Goal: Communication & Community: Answer question/provide support

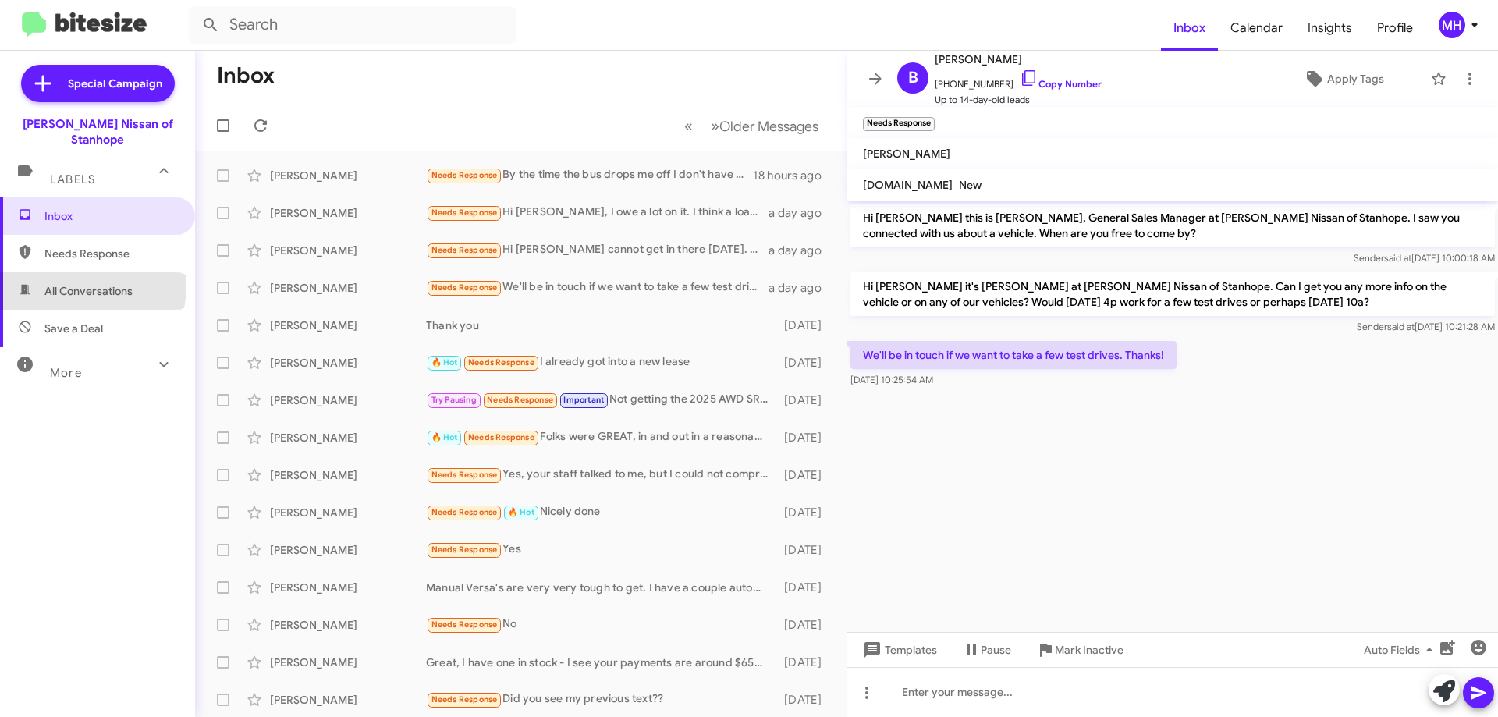
click at [81, 283] on span "All Conversations" at bounding box center [88, 291] width 88 height 16
type input "in:all-conversations"
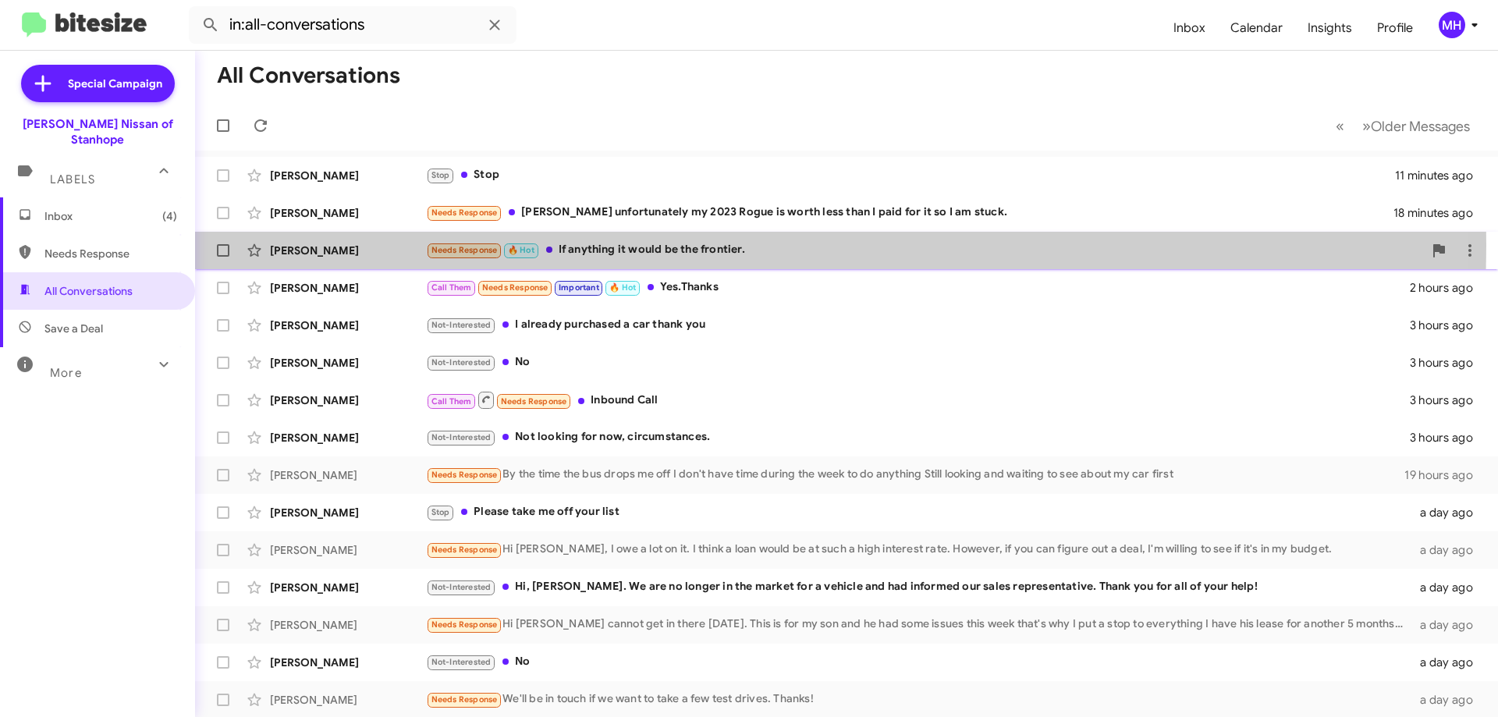
click at [585, 245] on div "Needs Response 🔥 Hot If anything it would be the frontier." at bounding box center [924, 250] width 997 height 18
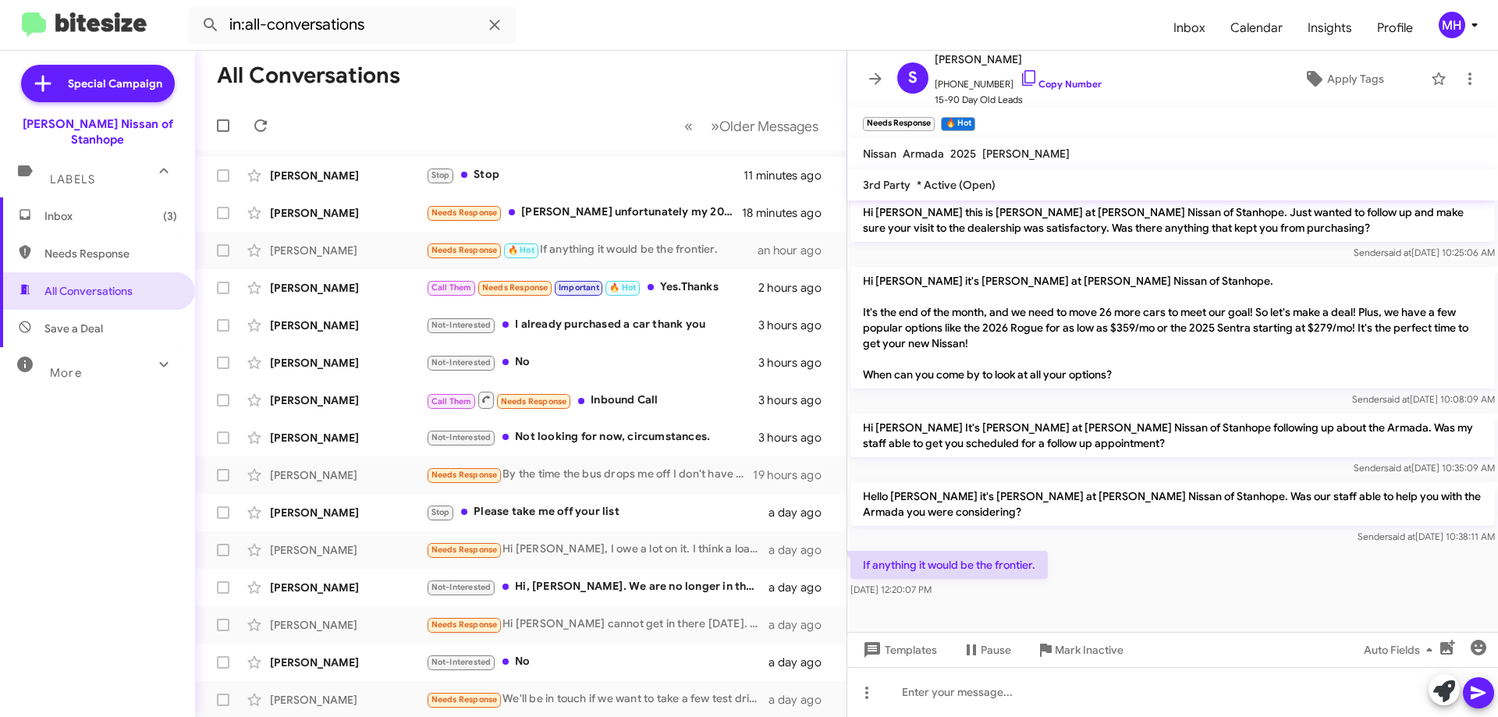
scroll to position [1004, 0]
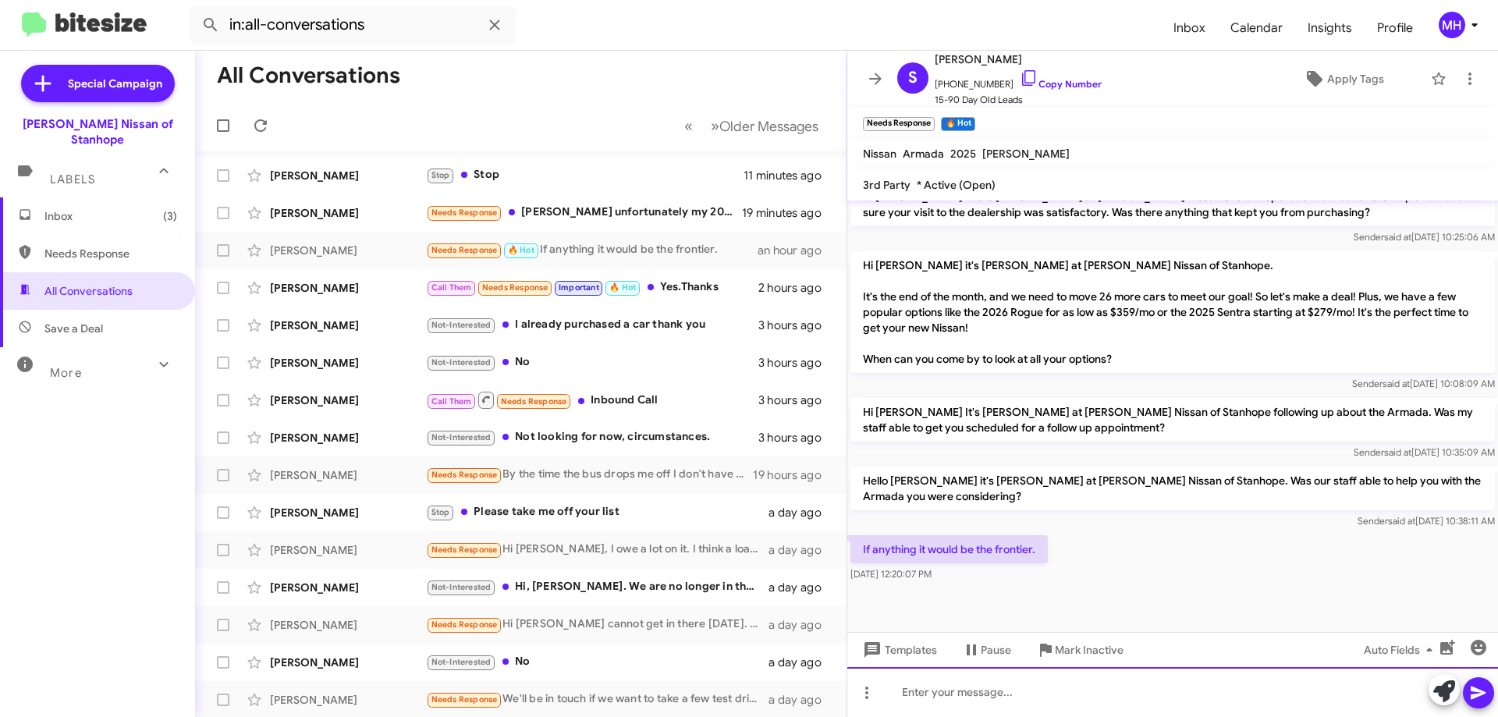
click at [904, 687] on div at bounding box center [1173, 692] width 651 height 50
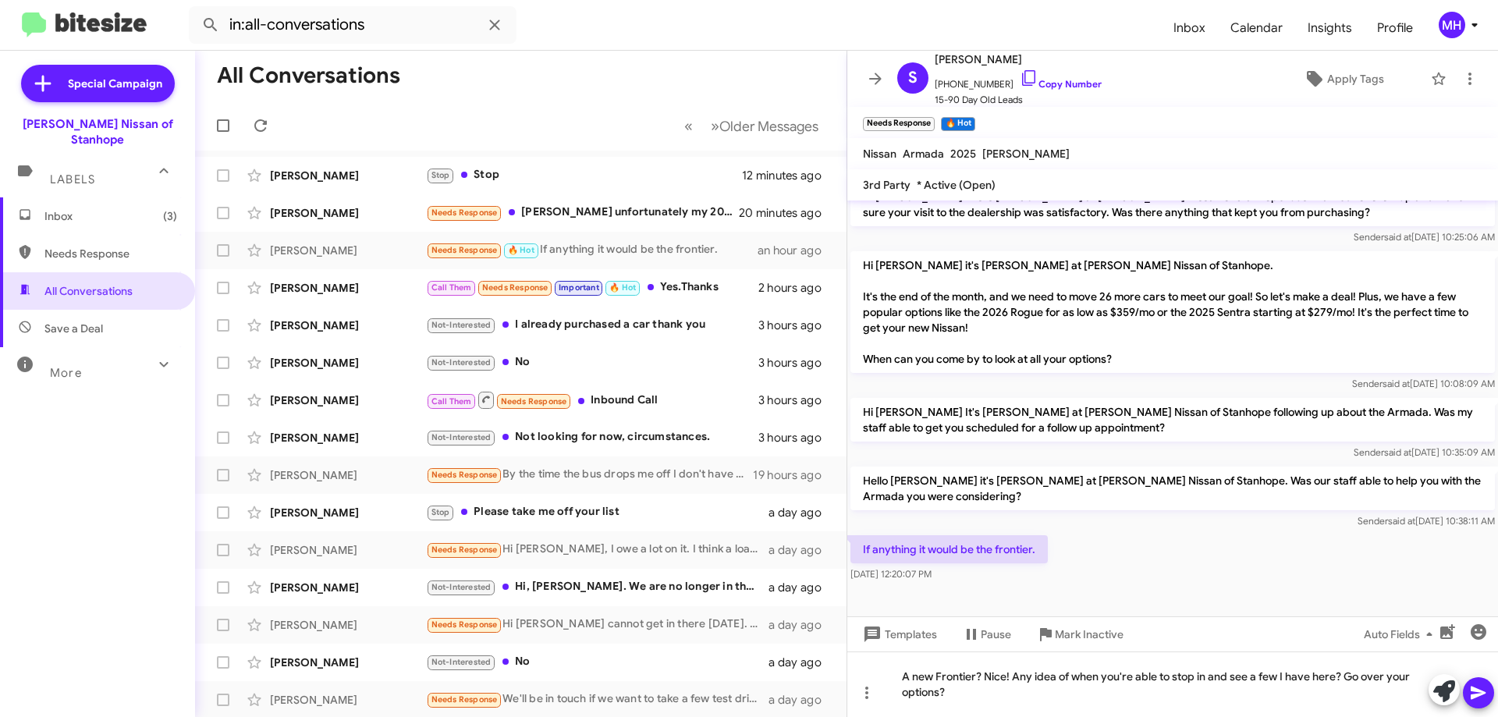
click at [1480, 693] on icon at bounding box center [1479, 693] width 19 height 19
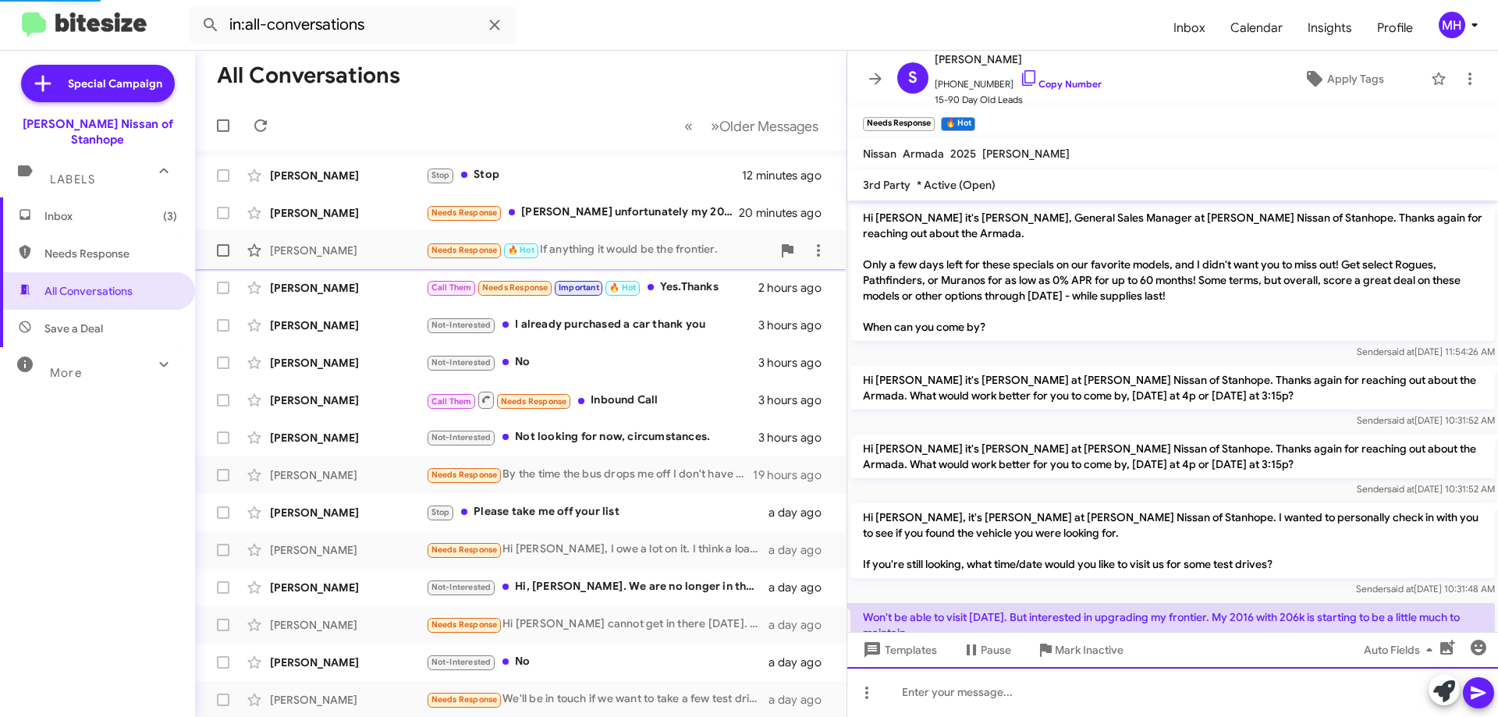
scroll to position [78, 0]
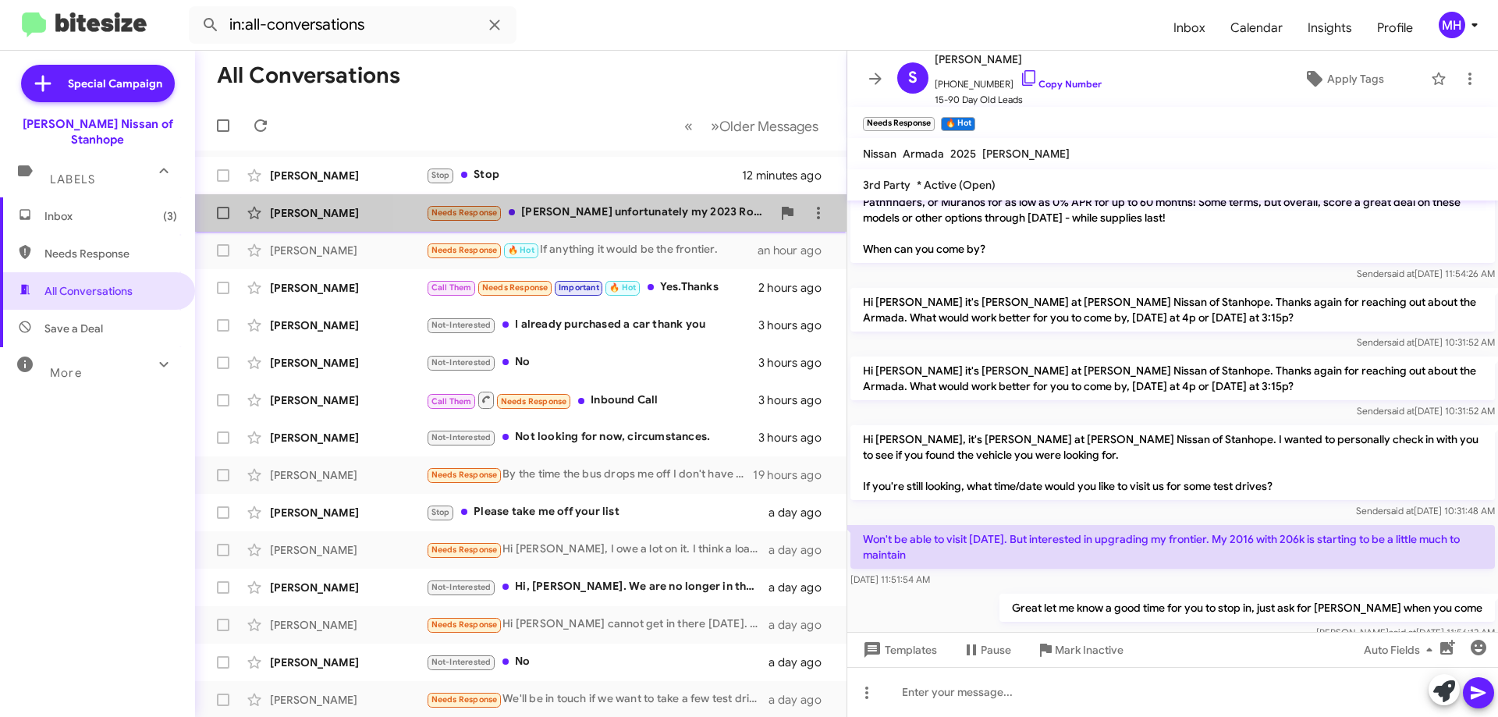
click at [567, 211] on div "Needs Response [PERSON_NAME] unfortunately my 2023 Rogue is worth less than I p…" at bounding box center [599, 213] width 346 height 18
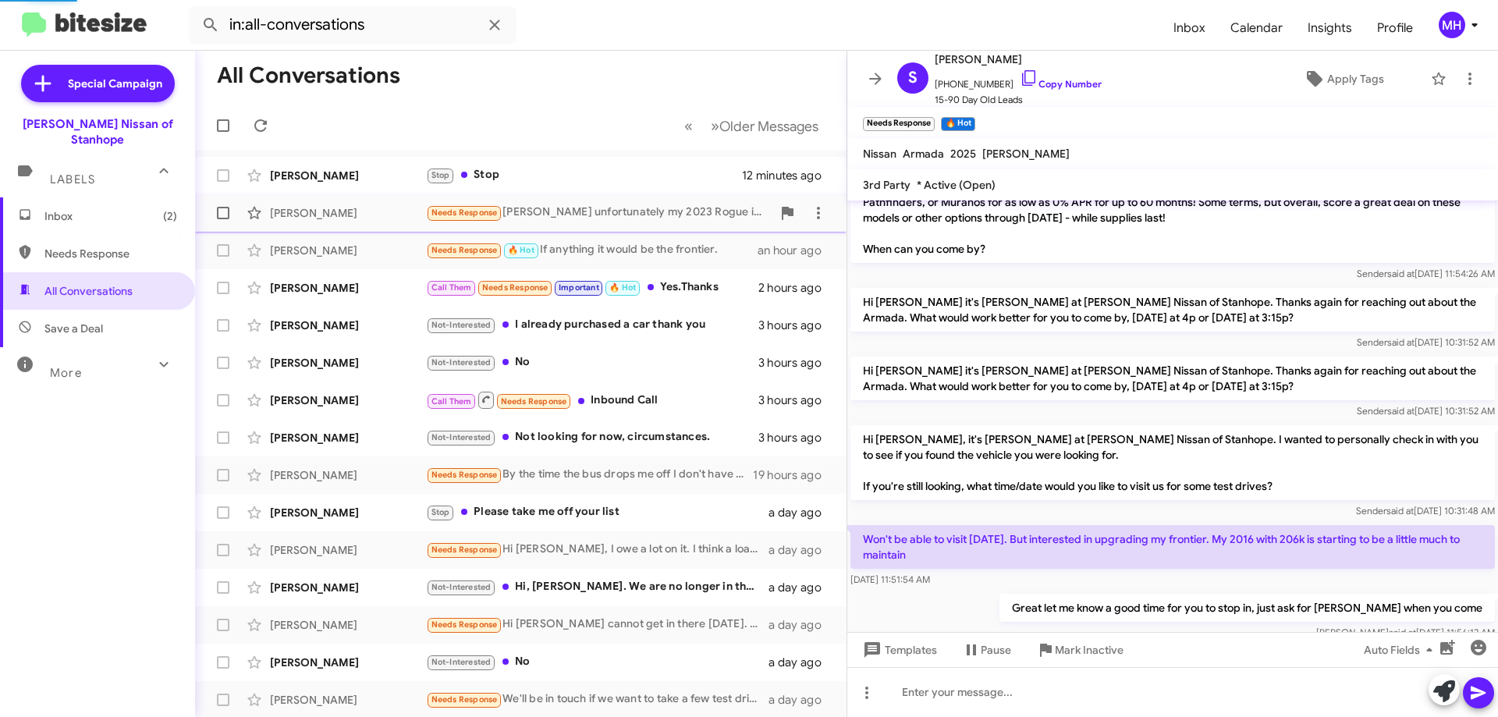
scroll to position [155, 0]
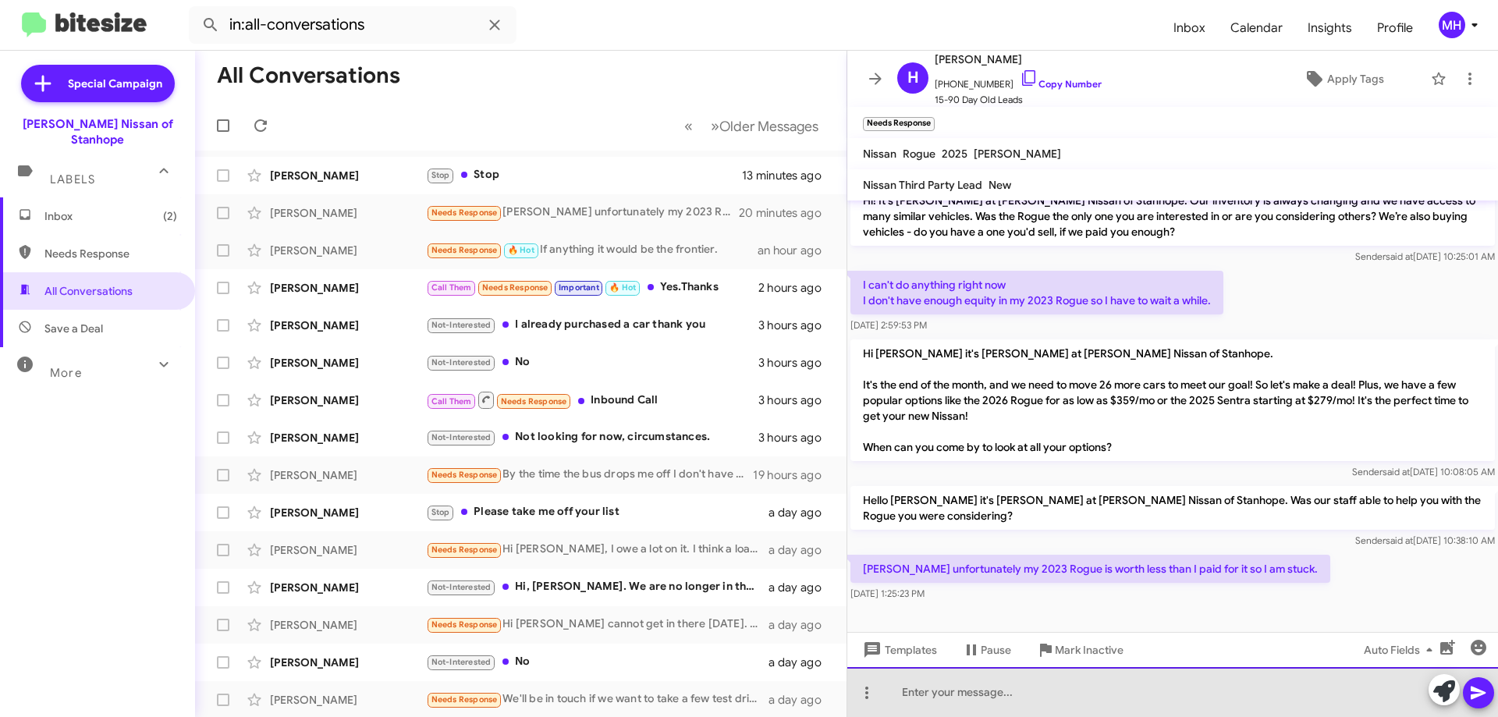
click at [896, 695] on div at bounding box center [1173, 692] width 651 height 50
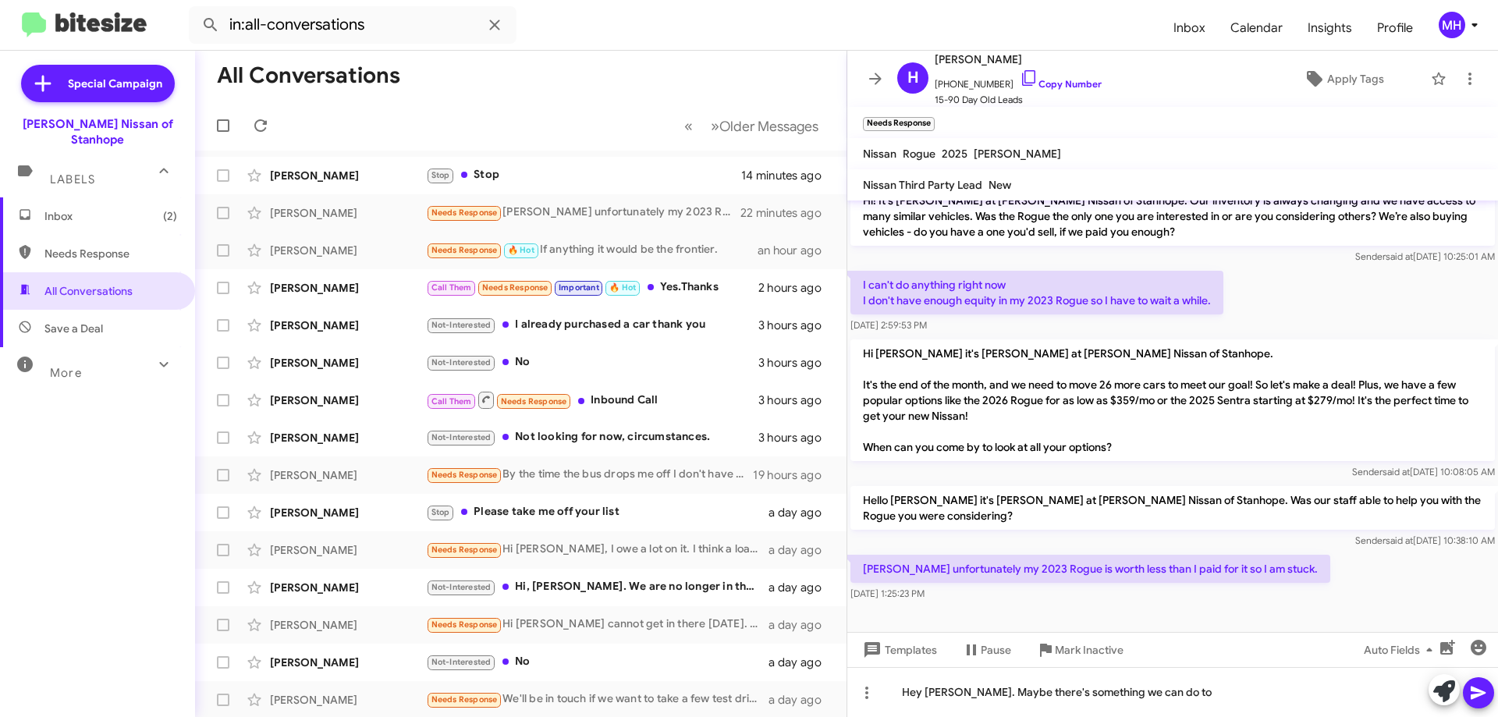
click at [126, 208] on span "Inbox (2)" at bounding box center [110, 216] width 133 height 16
